Goal: Book appointment/travel/reservation

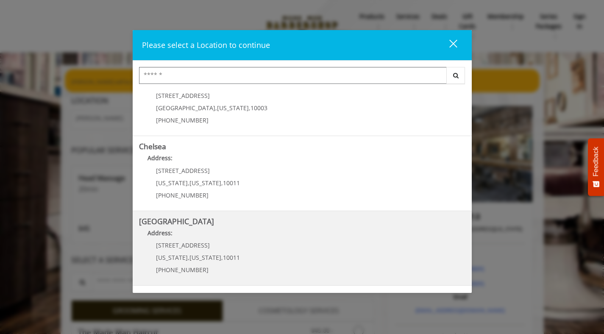
scroll to position [110, 0]
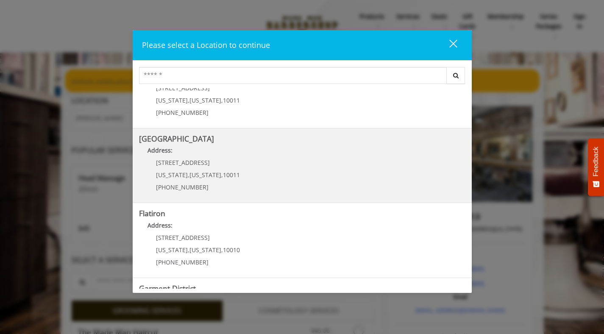
click at [205, 167] on div "[STREET_ADDRESS][US_STATE][US_STATE] (646) 850-0041" at bounding box center [191, 177] width 105 height 37
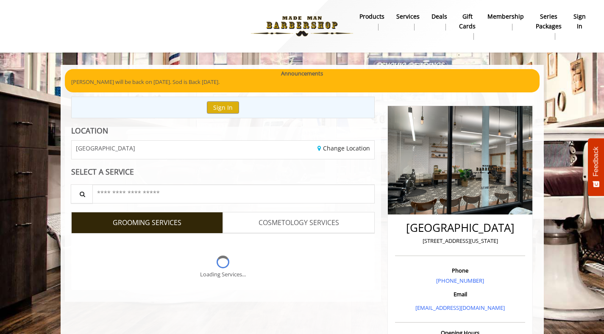
click at [580, 21] on b "sign in" at bounding box center [579, 21] width 12 height 19
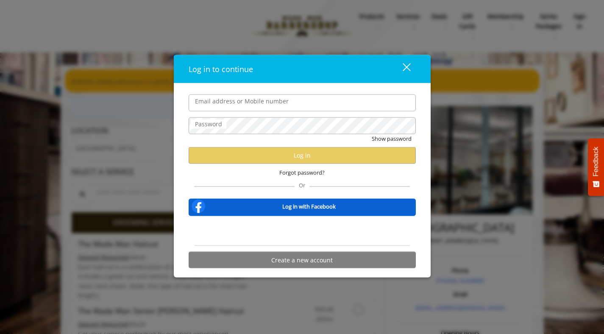
click at [280, 100] on input "Email address or Mobile number" at bounding box center [301, 102] width 227 height 17
type input "**********"
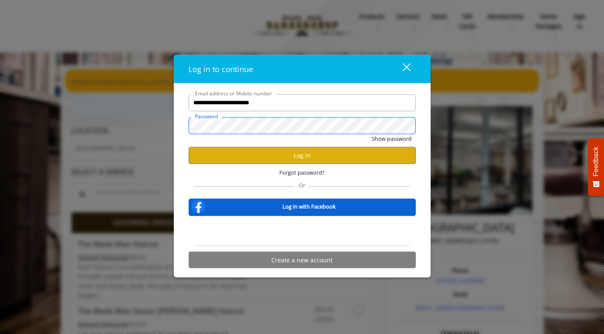
click at [371, 134] on button "Show password" at bounding box center [391, 138] width 40 height 9
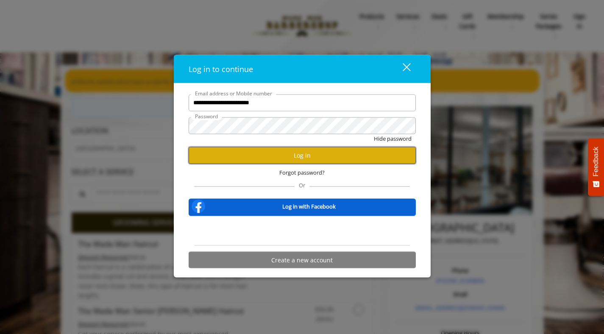
click at [291, 157] on button "Log in" at bounding box center [301, 155] width 227 height 17
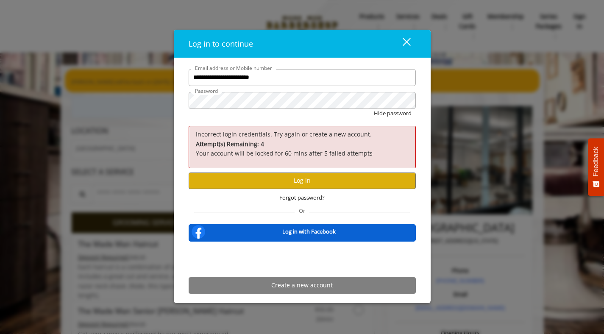
click at [257, 116] on div "Hide password" at bounding box center [301, 115] width 227 height 13
click at [253, 111] on div "Hide password" at bounding box center [301, 115] width 227 height 13
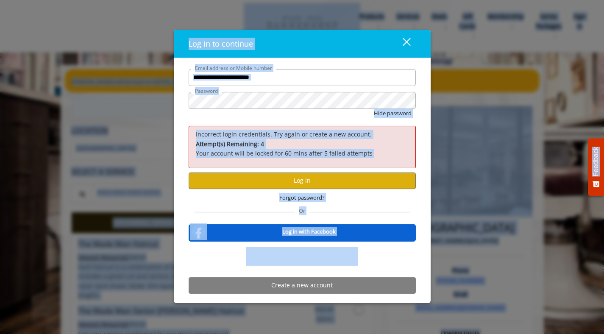
click at [253, 111] on div "Hide password" at bounding box center [301, 115] width 227 height 13
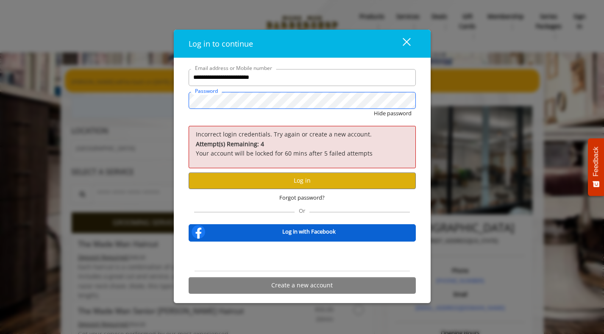
click at [374, 109] on button "Hide password" at bounding box center [393, 113] width 38 height 9
click at [274, 172] on button "Log in" at bounding box center [301, 180] width 227 height 17
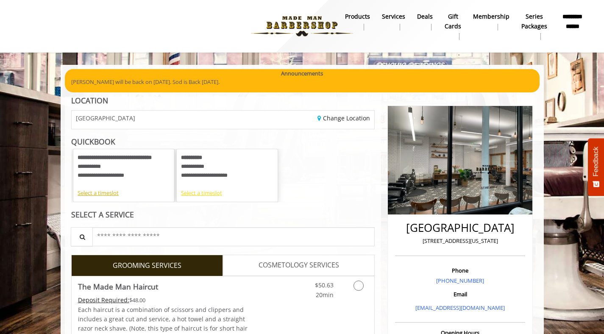
click at [203, 194] on div "Select a timeslot" at bounding box center [227, 192] width 92 height 9
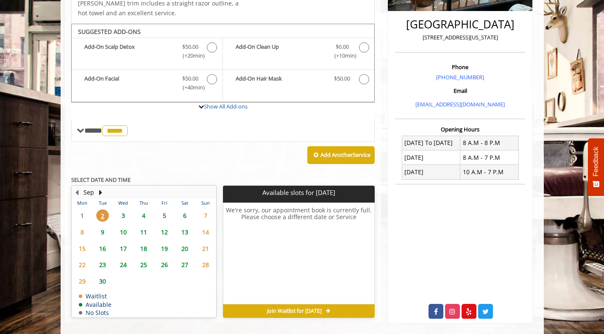
scroll to position [214, 0]
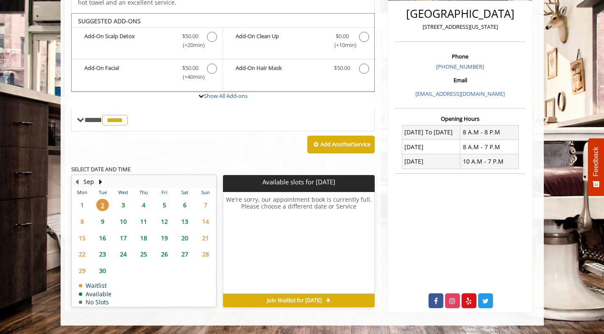
click at [125, 200] on span "3" at bounding box center [123, 205] width 13 height 12
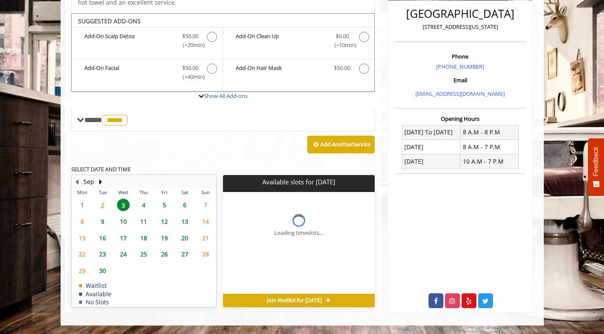
scroll to position [216, 0]
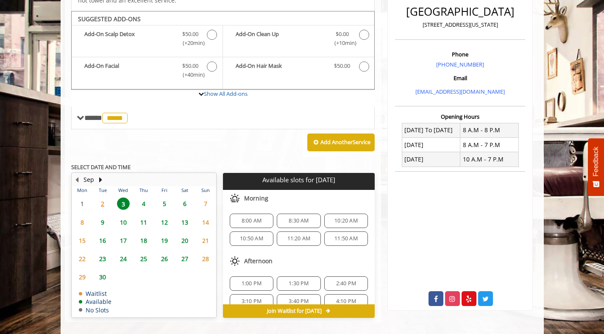
click at [334, 216] on div "10:20 AM" at bounding box center [346, 220] width 44 height 14
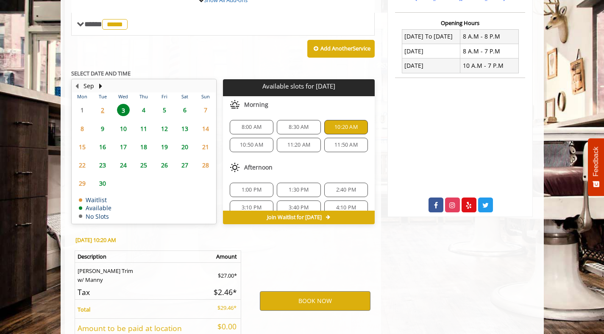
scroll to position [369, 0]
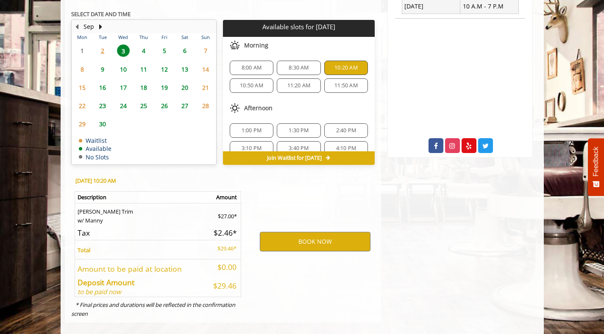
click at [344, 82] on span "11:50 AM" at bounding box center [345, 85] width 23 height 7
click at [310, 235] on button "BOOK NOW" at bounding box center [315, 241] width 111 height 19
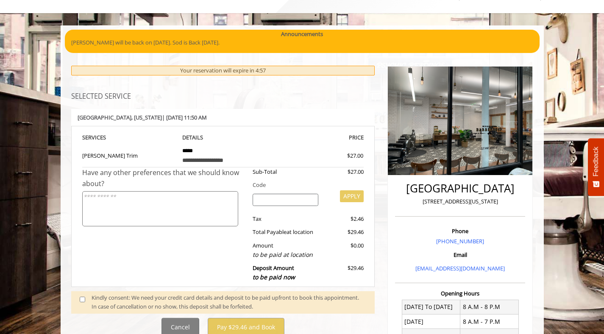
scroll to position [61, 0]
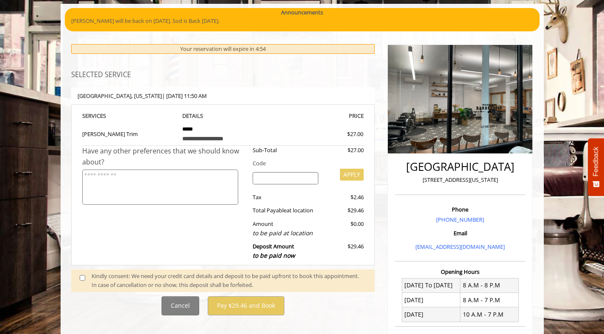
click at [84, 284] on span at bounding box center [85, 281] width 25 height 18
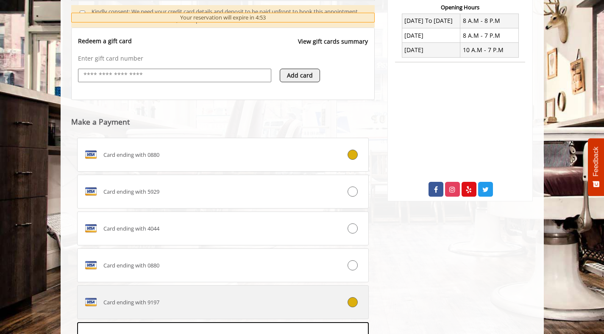
scroll to position [339, 0]
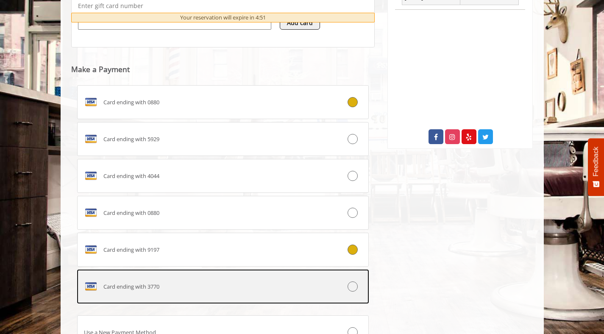
click at [242, 273] on label "Card ending with 3770" at bounding box center [223, 286] width 292 height 34
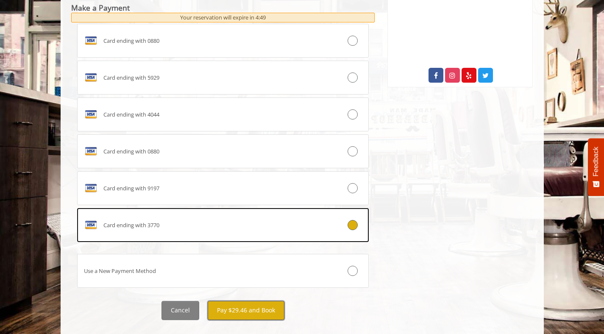
click at [270, 308] on button "Pay $29.46 and Book" at bounding box center [246, 310] width 77 height 19
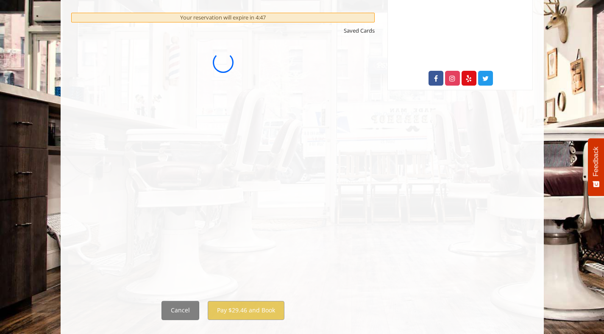
scroll to position [0, 0]
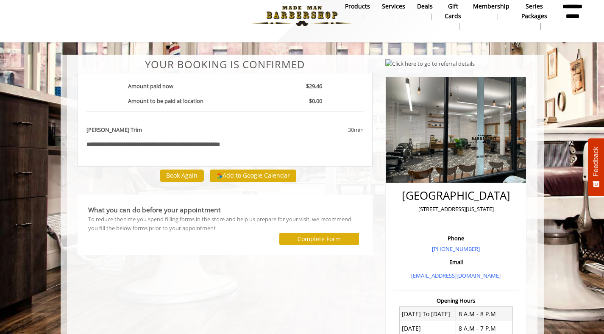
scroll to position [11, 0]
